Goal: Task Accomplishment & Management: Manage account settings

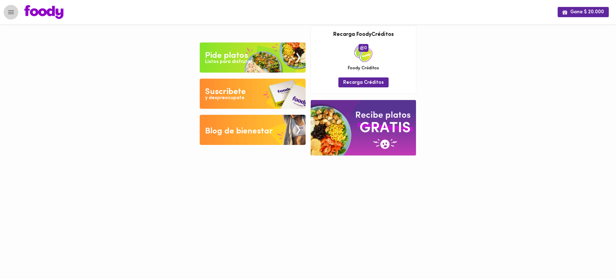
click at [11, 13] on icon "Menu" at bounding box center [11, 12] width 8 height 8
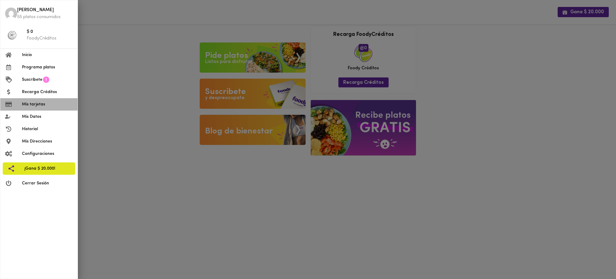
click at [35, 103] on span "Mis tarjetas" at bounding box center [47, 104] width 51 height 6
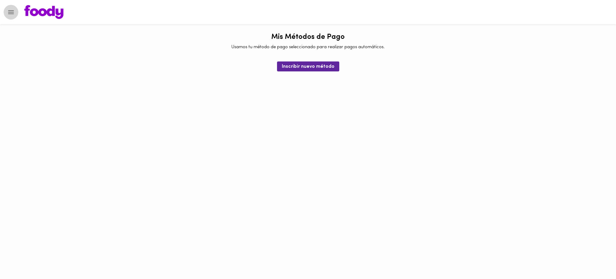
click at [14, 12] on icon "Menu" at bounding box center [11, 12] width 8 height 8
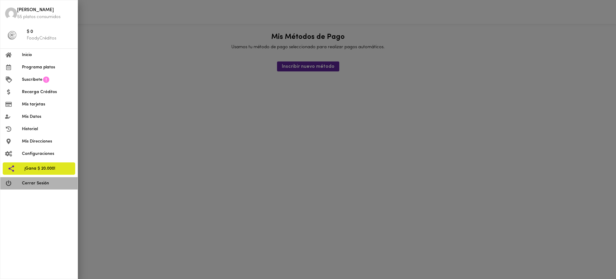
click at [53, 181] on span "Cerrar Sesión" at bounding box center [47, 183] width 51 height 6
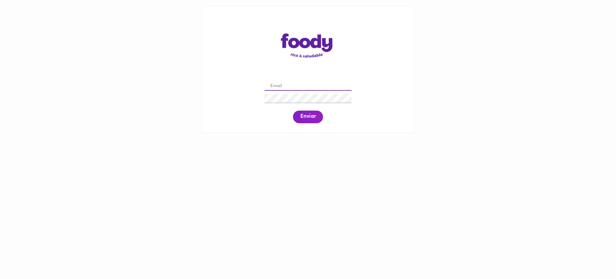
click at [291, 83] on input "email" at bounding box center [307, 86] width 87 height 9
paste input "cifu@todoscomemos.com"
type input "cifu@todoscomemos.com"
click at [309, 118] on span "Enviar" at bounding box center [308, 116] width 16 height 7
